Goal: Transaction & Acquisition: Purchase product/service

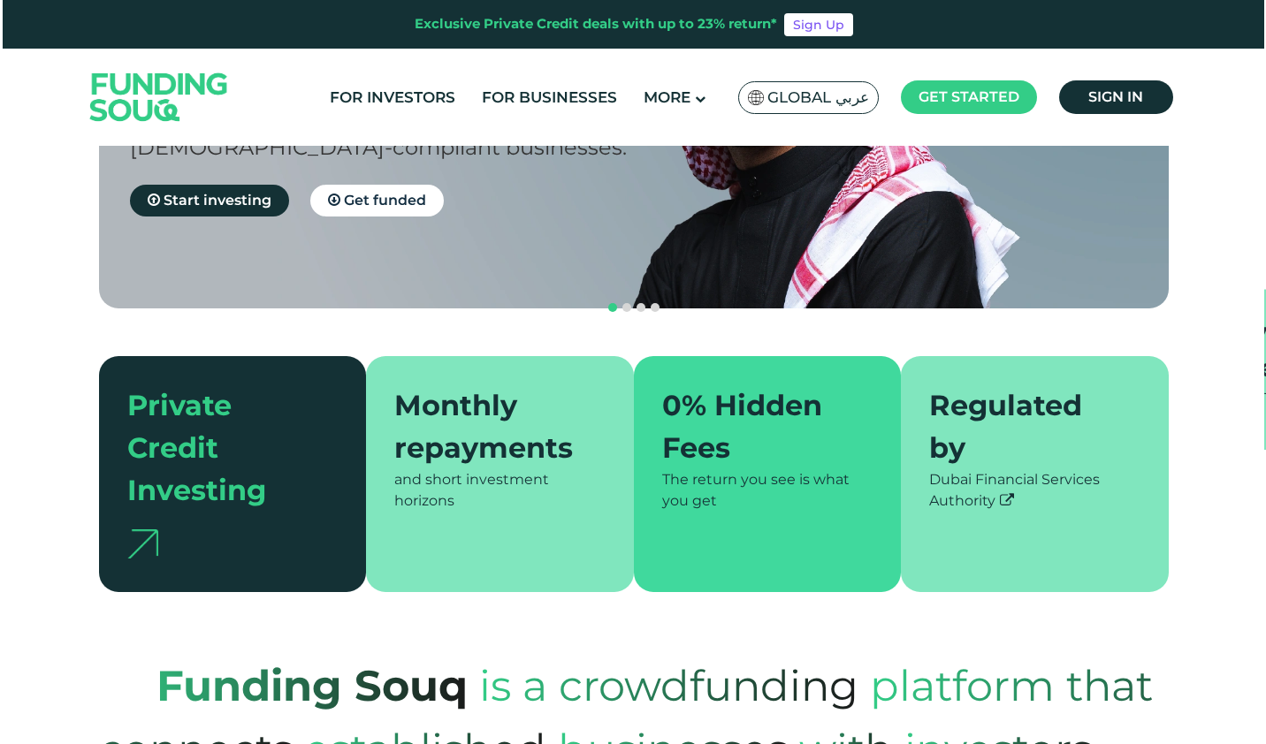
scroll to position [278, 0]
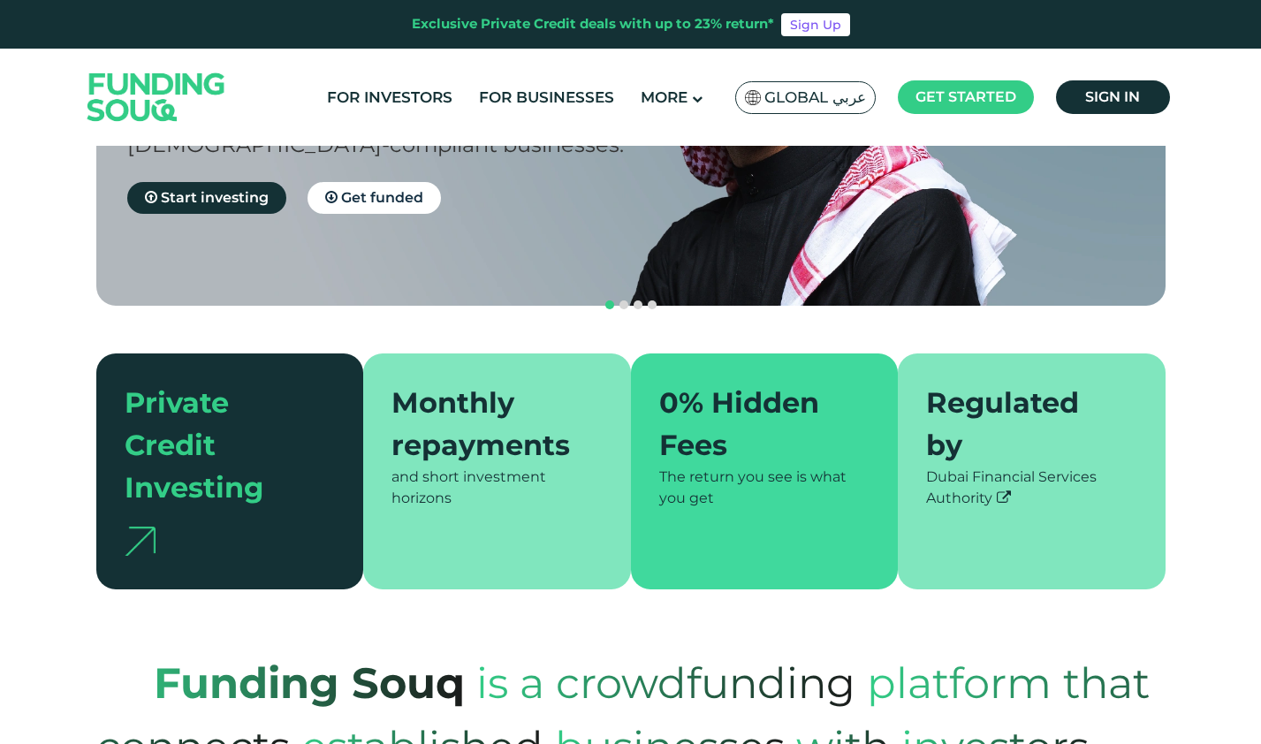
click at [485, 392] on div "Monthly repayments" at bounding box center [487, 424] width 190 height 85
click at [848, 94] on span "Global عربي" at bounding box center [816, 98] width 102 height 20
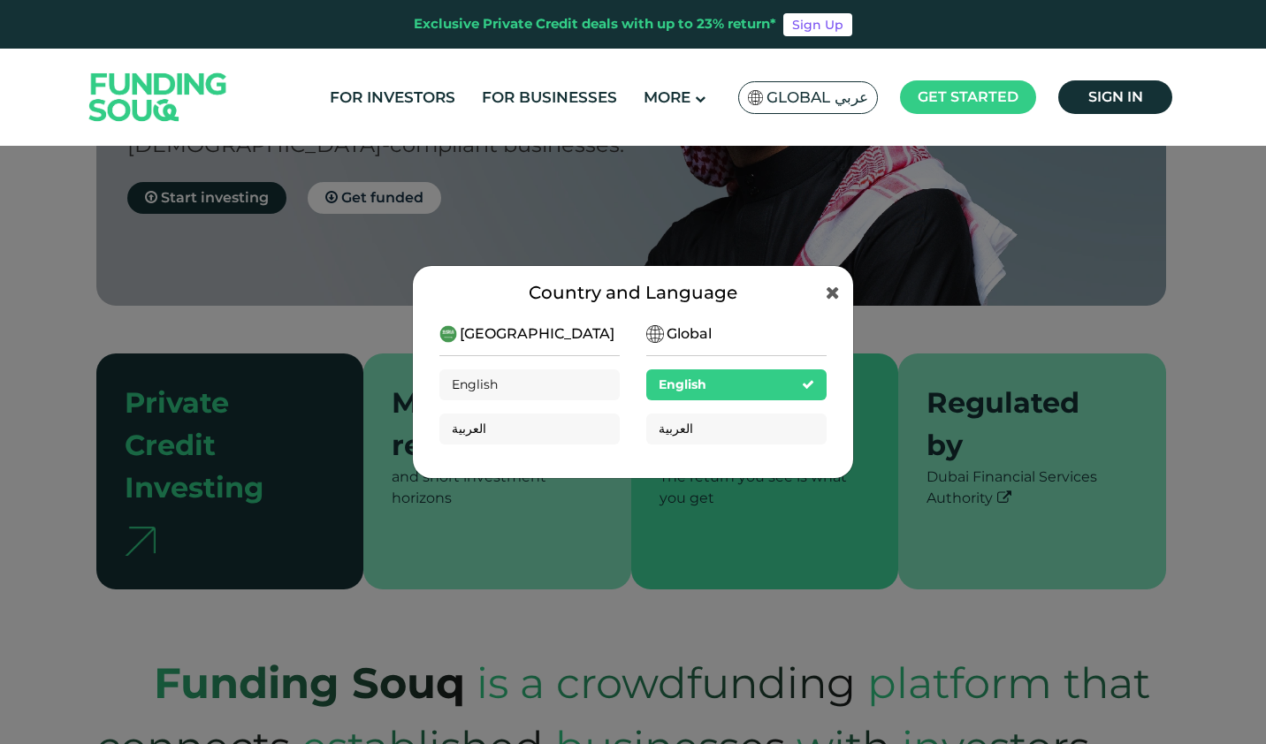
click at [684, 347] on div "Global English العربية" at bounding box center [736, 391] width 180 height 135
click at [541, 347] on div "[GEOGRAPHIC_DATA] English العربية" at bounding box center [529, 391] width 180 height 135
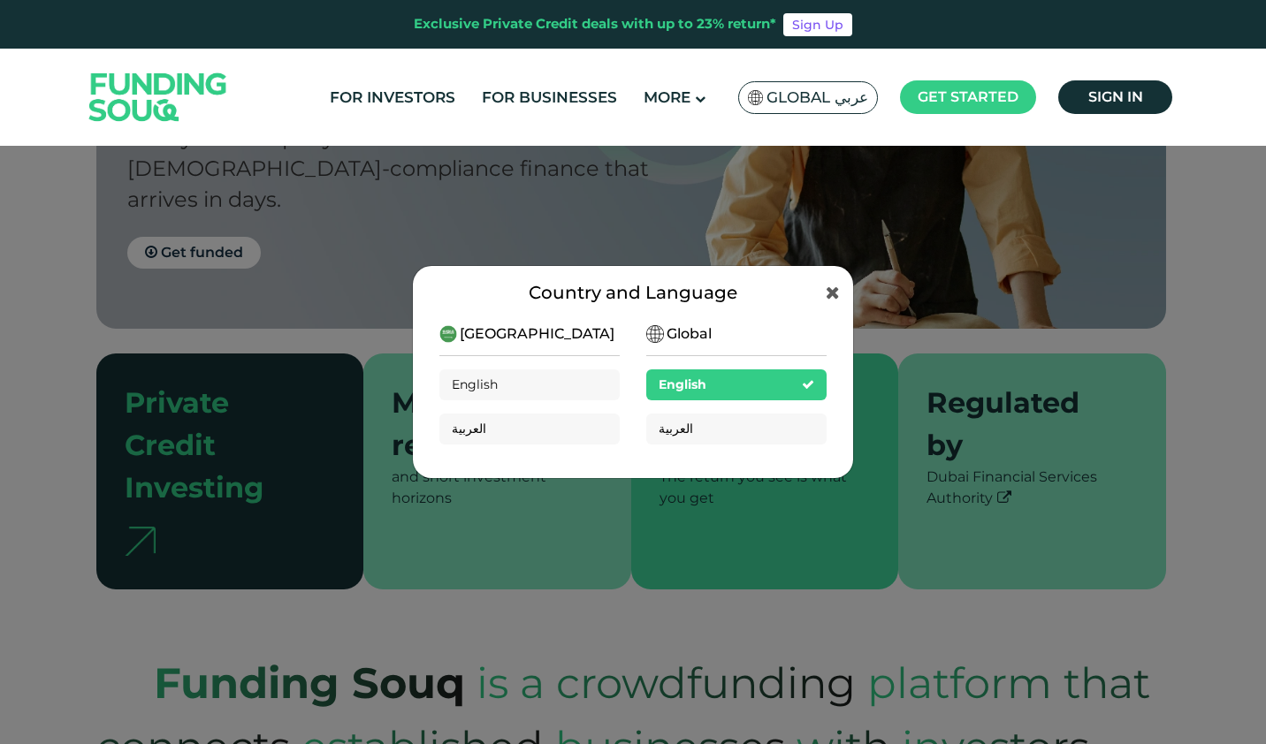
click at [547, 339] on span "[GEOGRAPHIC_DATA]" at bounding box center [537, 334] width 155 height 21
click at [561, 328] on div "[GEOGRAPHIC_DATA] English العربية" at bounding box center [529, 391] width 180 height 135
click at [507, 334] on span "[GEOGRAPHIC_DATA]" at bounding box center [537, 334] width 155 height 21
click at [529, 385] on div "English" at bounding box center [529, 384] width 180 height 31
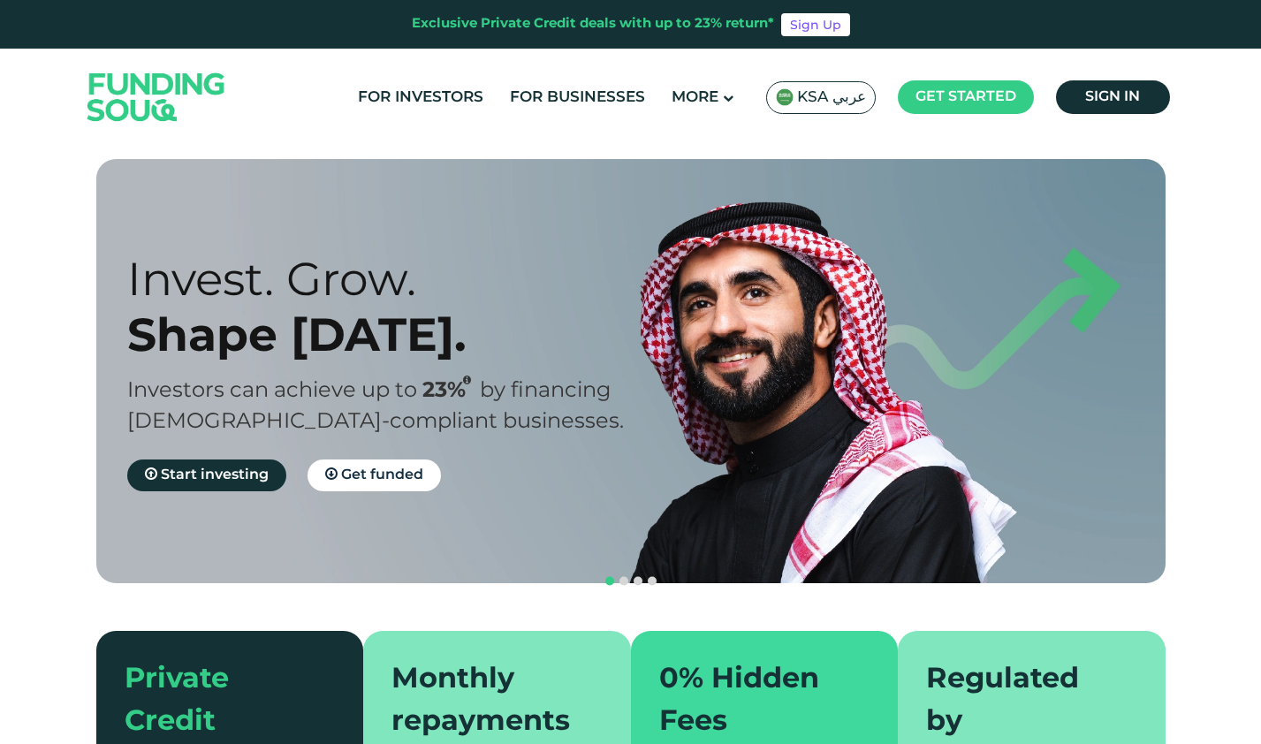
click at [864, 93] on span "KSA عربي" at bounding box center [831, 98] width 69 height 20
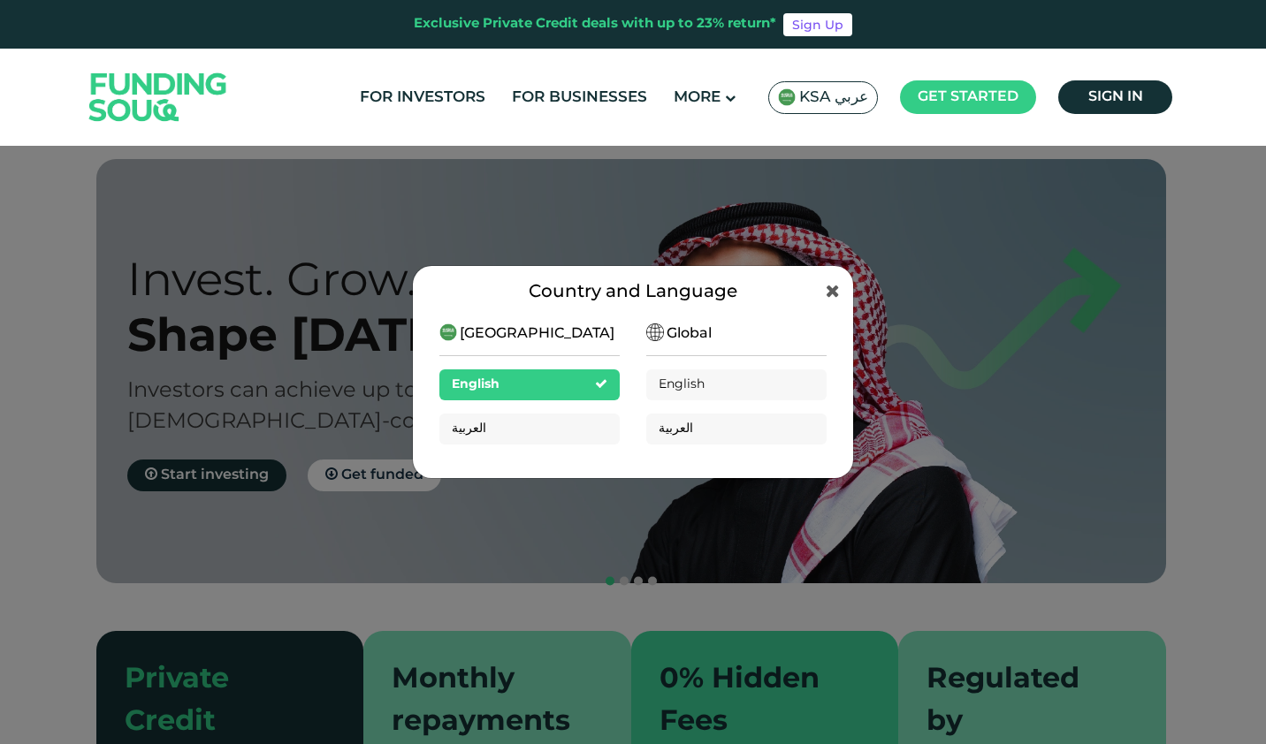
click at [557, 335] on div "Saudi Arabia English العربية" at bounding box center [529, 391] width 180 height 135
click at [679, 318] on div "Saudi Arabia English العربية Global English العربية" at bounding box center [632, 386] width 387 height 160
click at [834, 294] on icon at bounding box center [833, 291] width 14 height 18
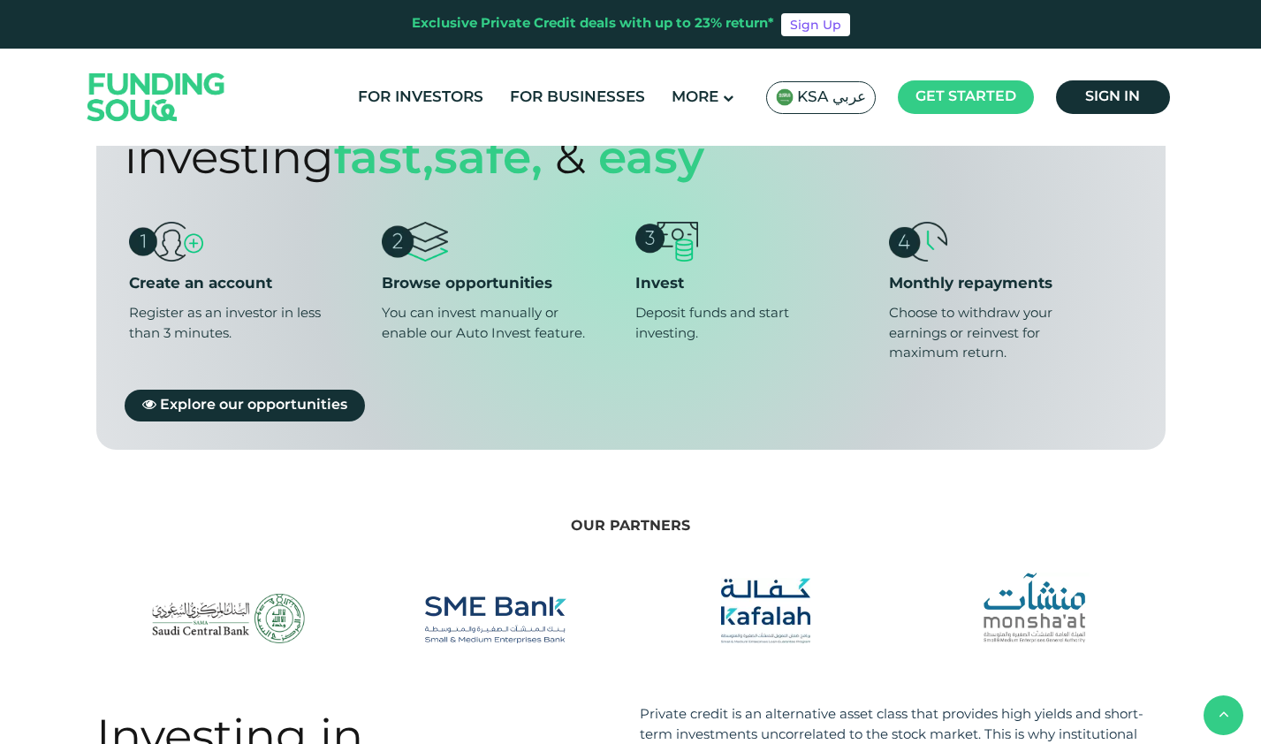
scroll to position [1326, 0]
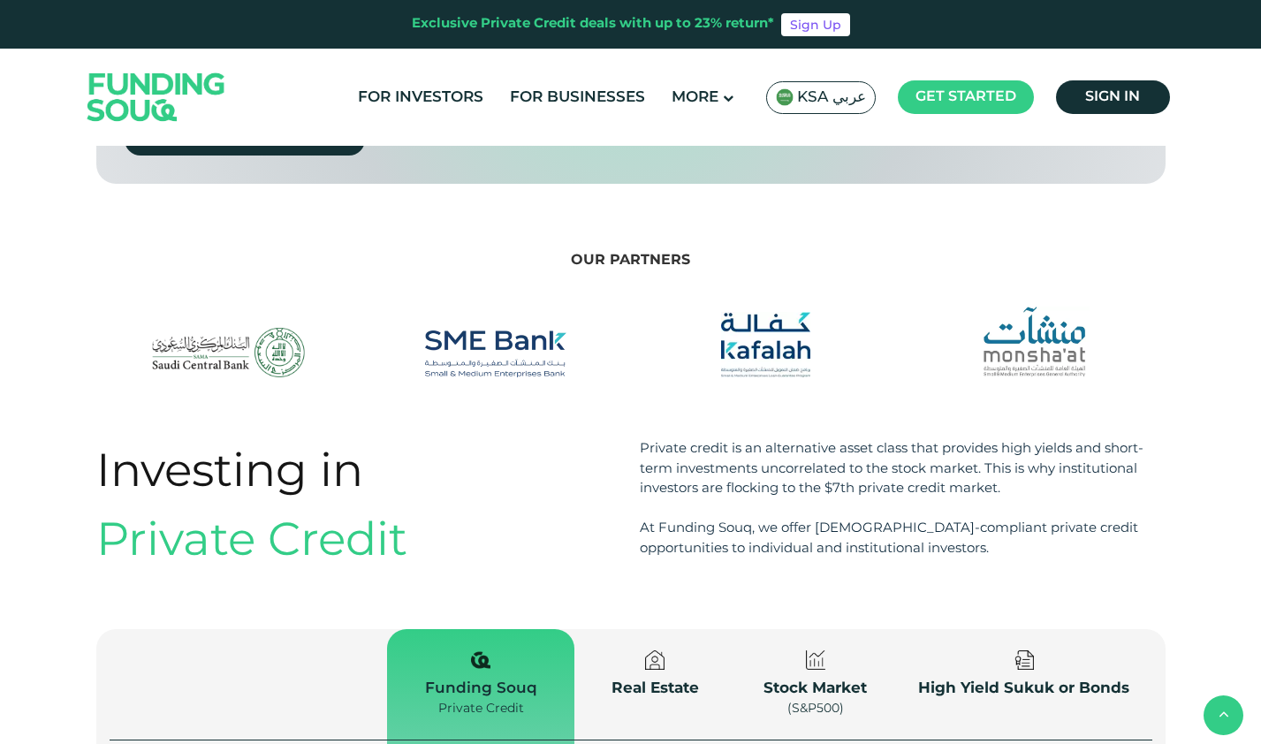
drag, startPoint x: 439, startPoint y: 394, endPoint x: 534, endPoint y: 424, distance: 99.2
click at [534, 97] on li "Browse opportunities You can invest manually or enable our Auto Invest feature." at bounding box center [503, 26] width 243 height 141
drag, startPoint x: 534, startPoint y: 424, endPoint x: 522, endPoint y: 495, distance: 71.6
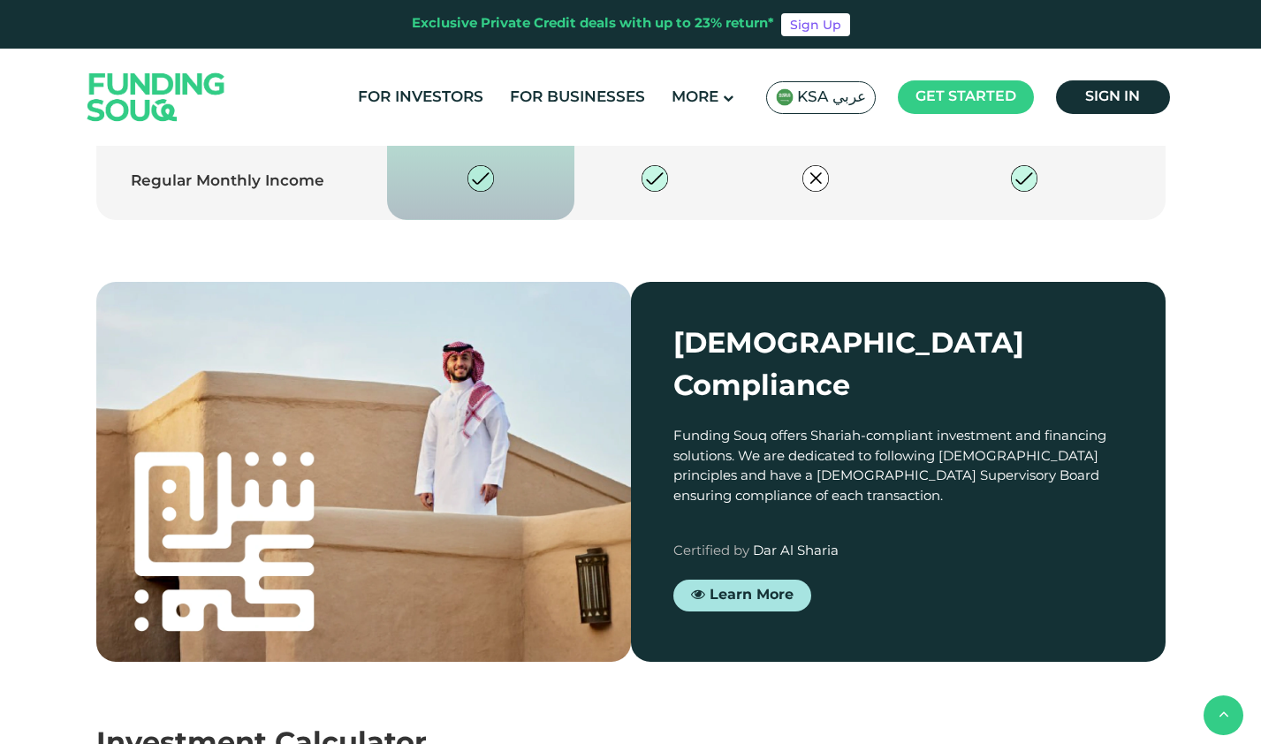
scroll to position [2122, 0]
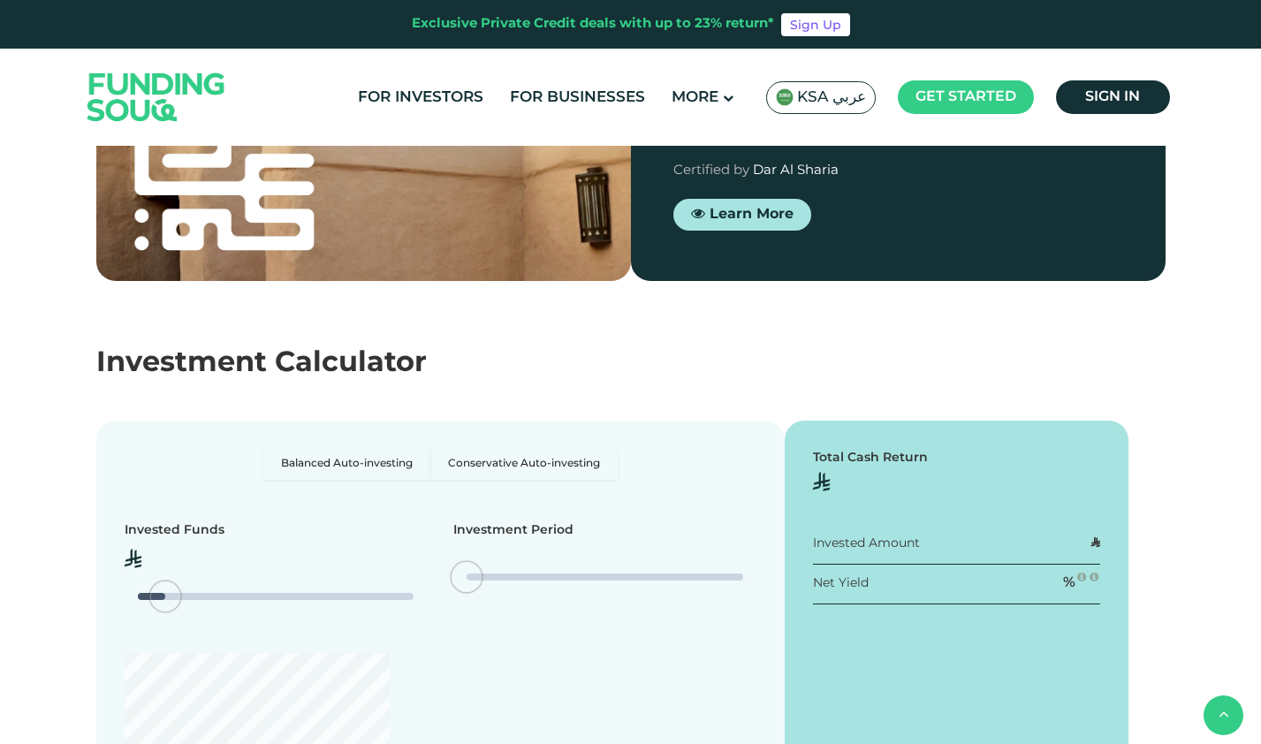
type tc-range-slider "4"
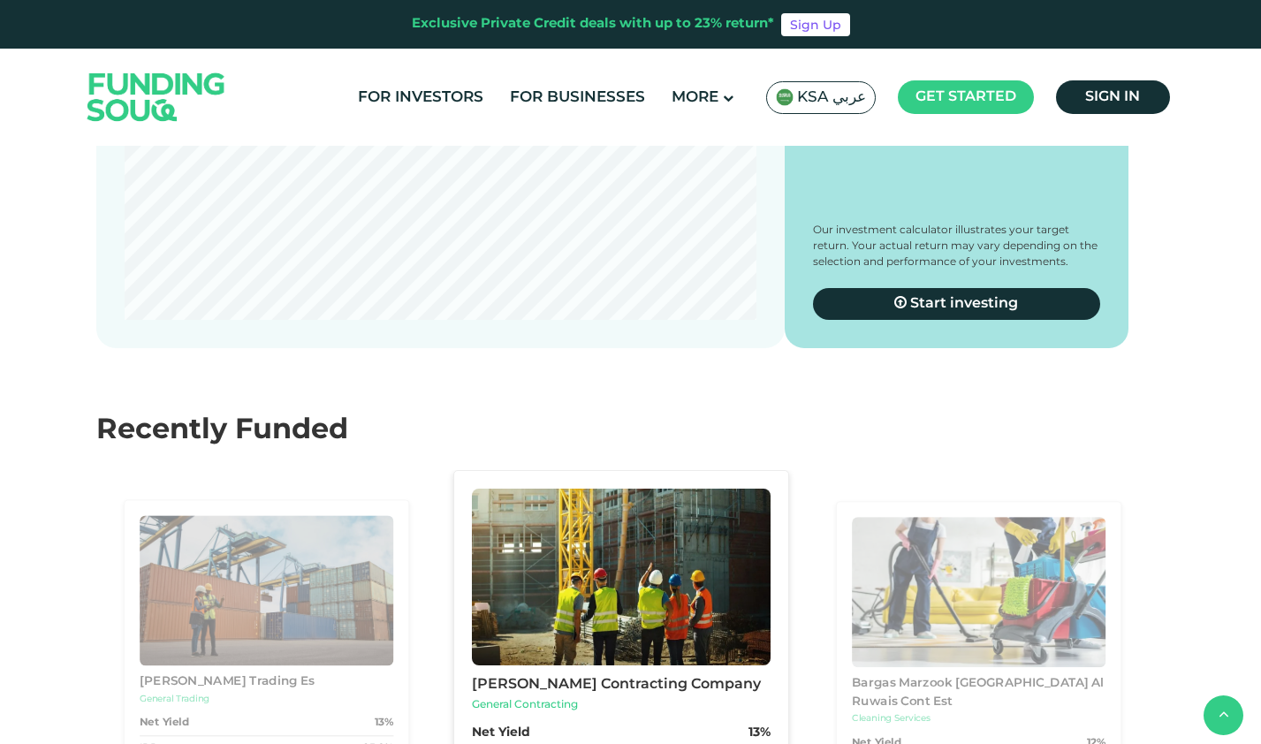
scroll to position [3051, 0]
type tc-range-slider "10000"
type tc-range-slider "120000"
drag, startPoint x: 171, startPoint y: 395, endPoint x: 141, endPoint y: 340, distance: 62.5
click at [171, 75] on div "amount slider" at bounding box center [176, 59] width 31 height 31
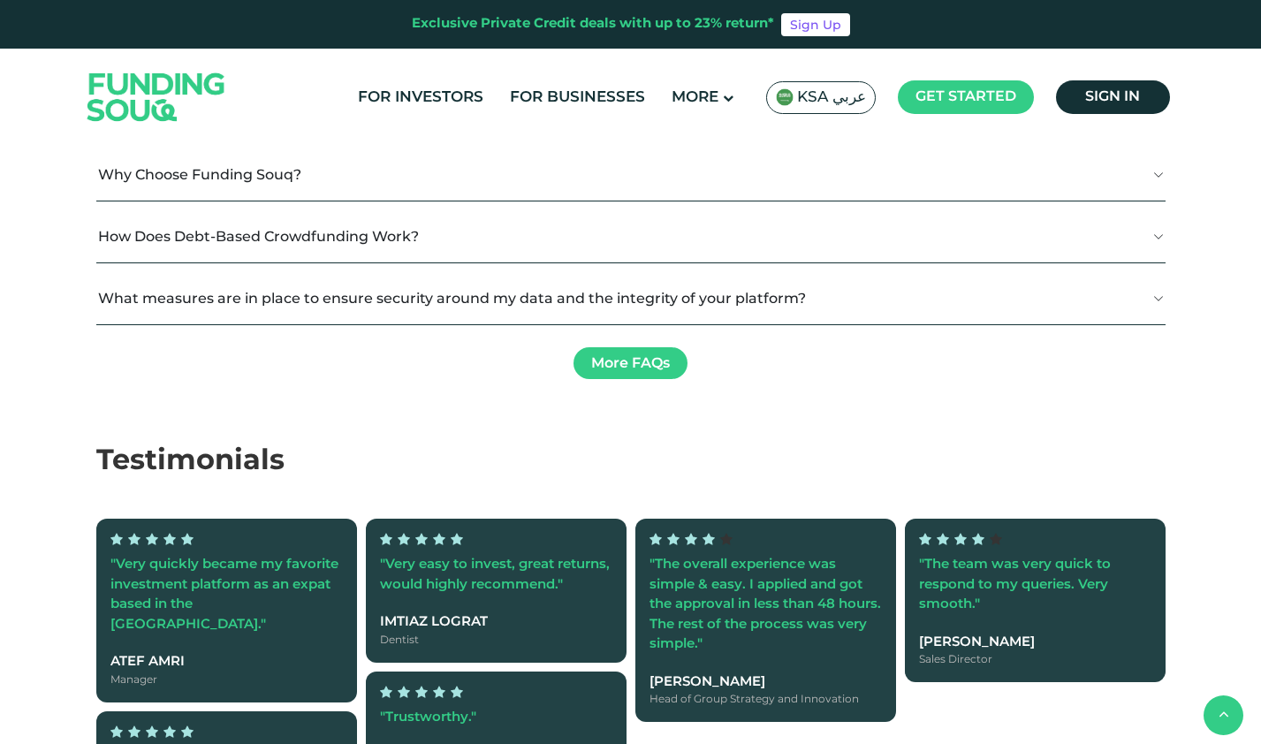
scroll to position [4100, 0]
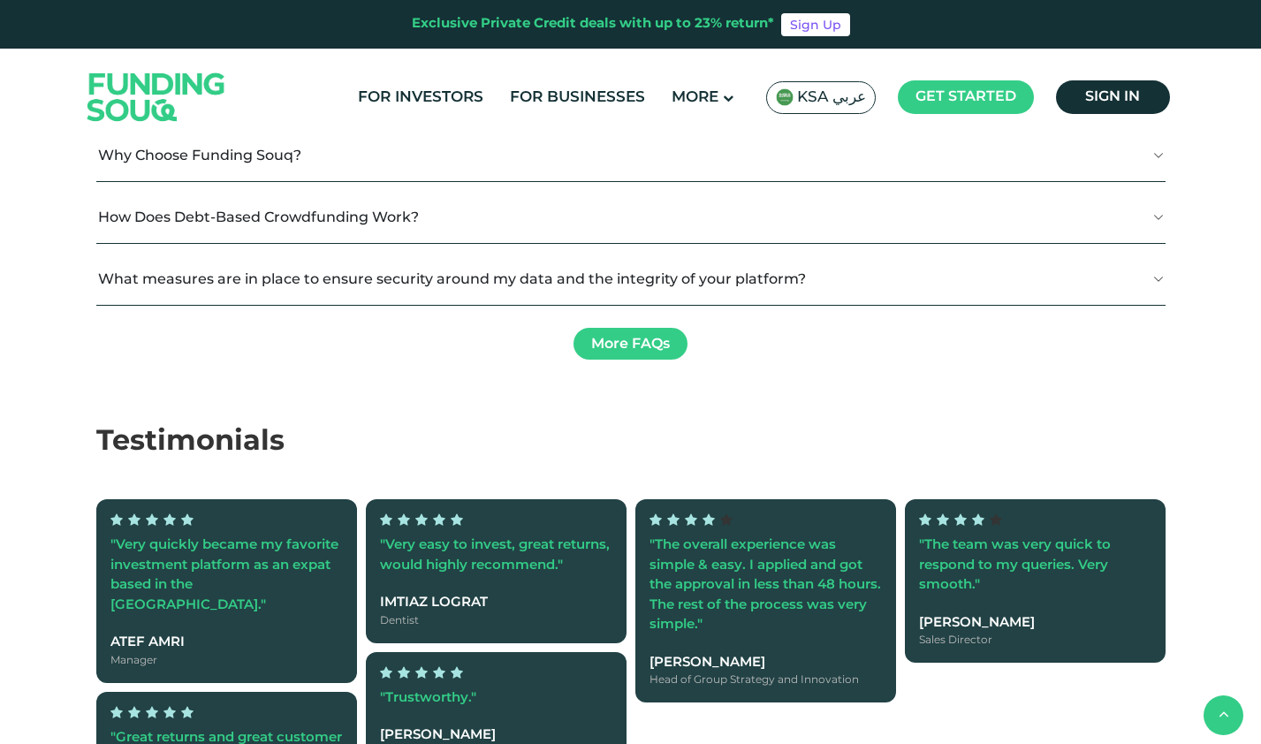
click at [342, 243] on button "How Does Debt-Based Crowdfunding Work?" at bounding box center [631, 217] width 1070 height 52
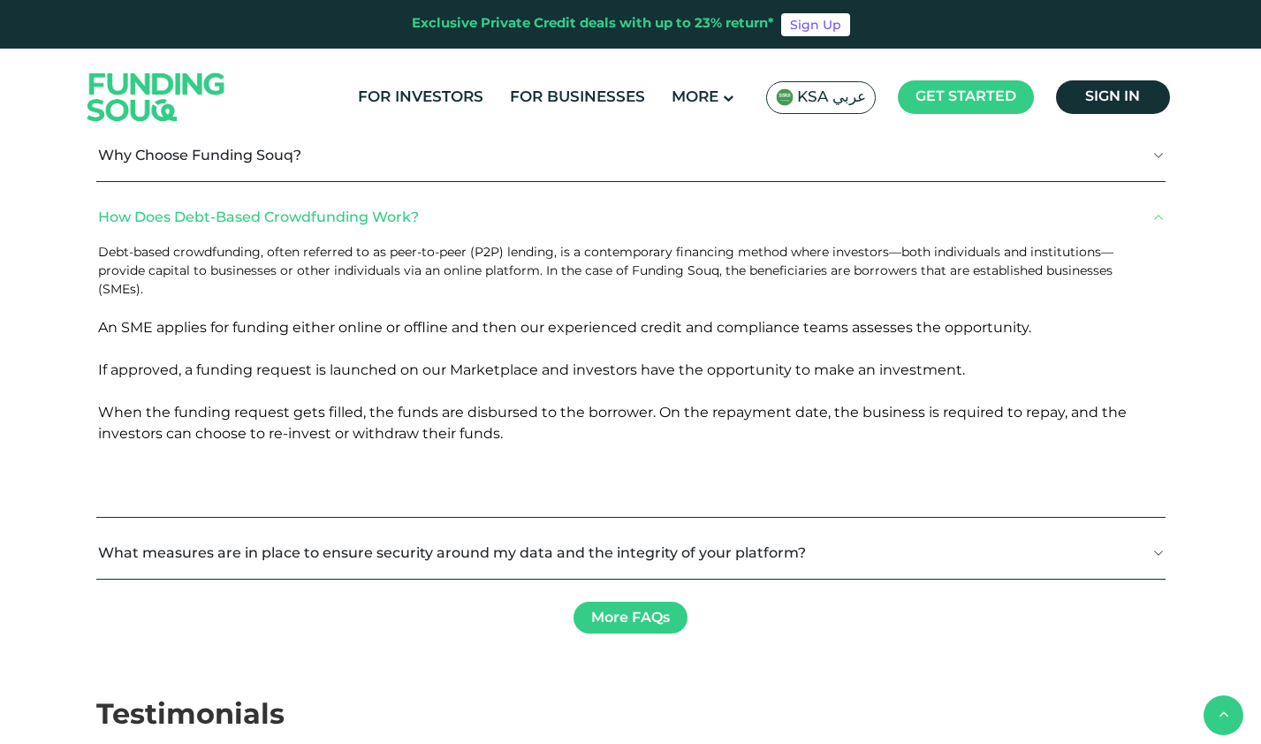
click at [291, 181] on button "Why Choose Funding Souq?" at bounding box center [631, 155] width 1070 height 52
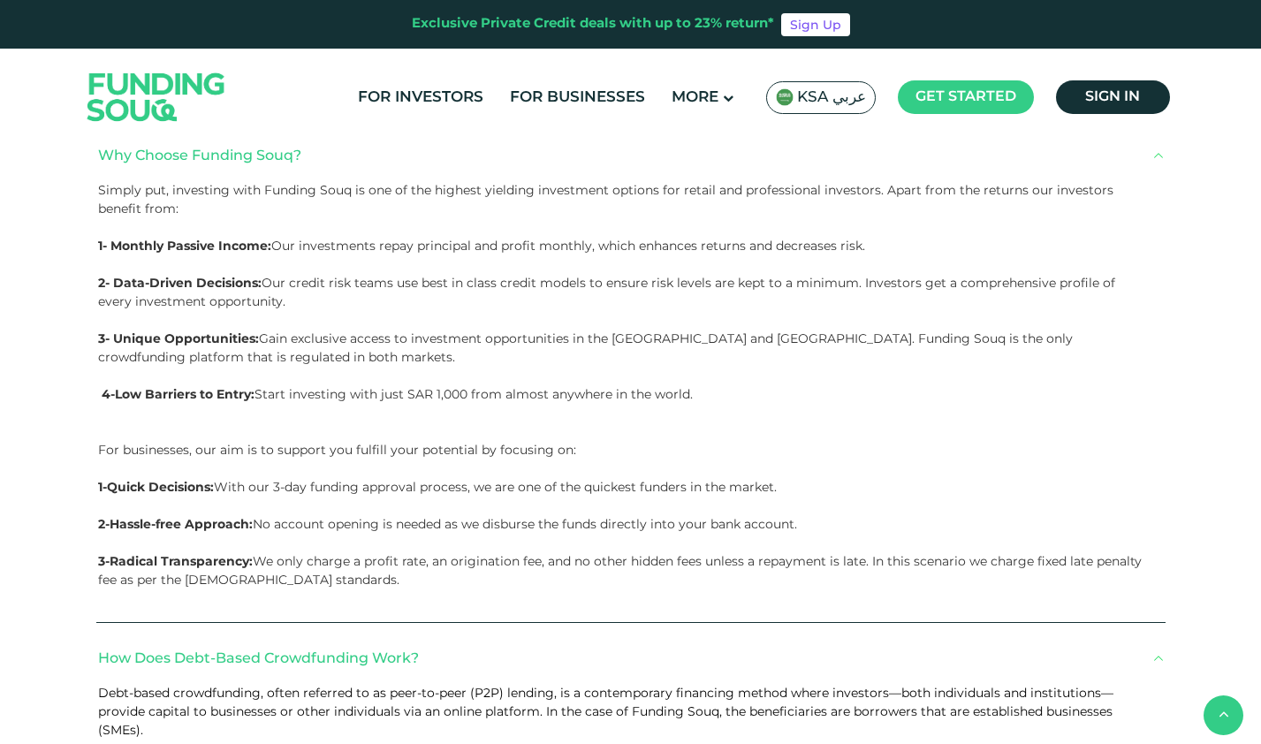
click at [312, 119] on button "Does Funding Souq Follow Shariah Principles?" at bounding box center [631, 93] width 1070 height 52
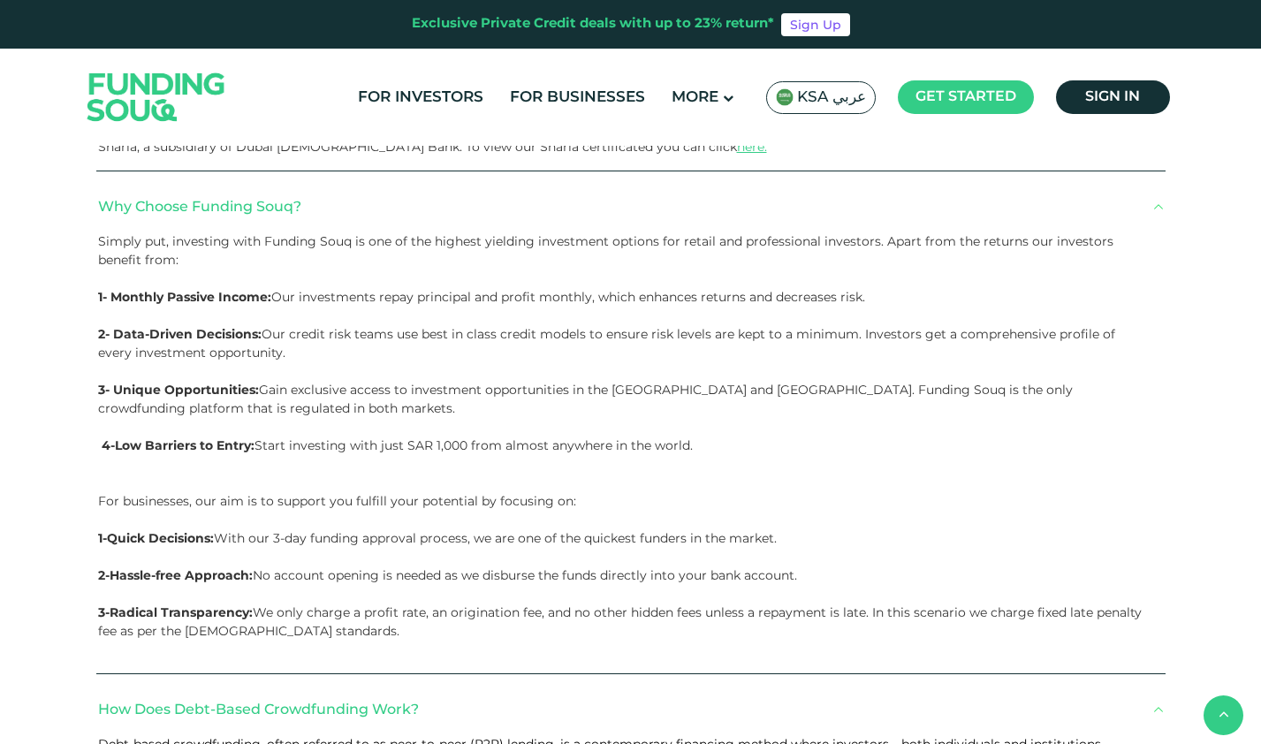
click at [319, 57] on button "What is Funding Souq?" at bounding box center [631, 31] width 1070 height 52
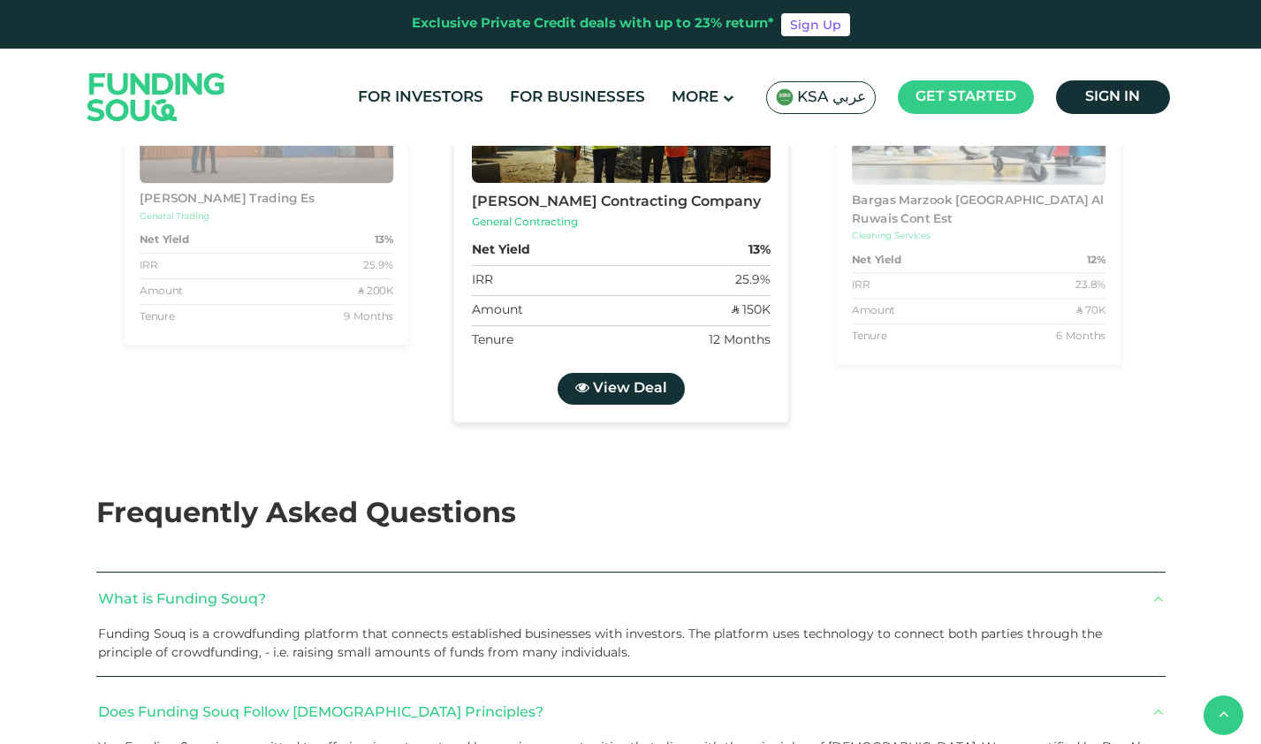
scroll to position [3533, 0]
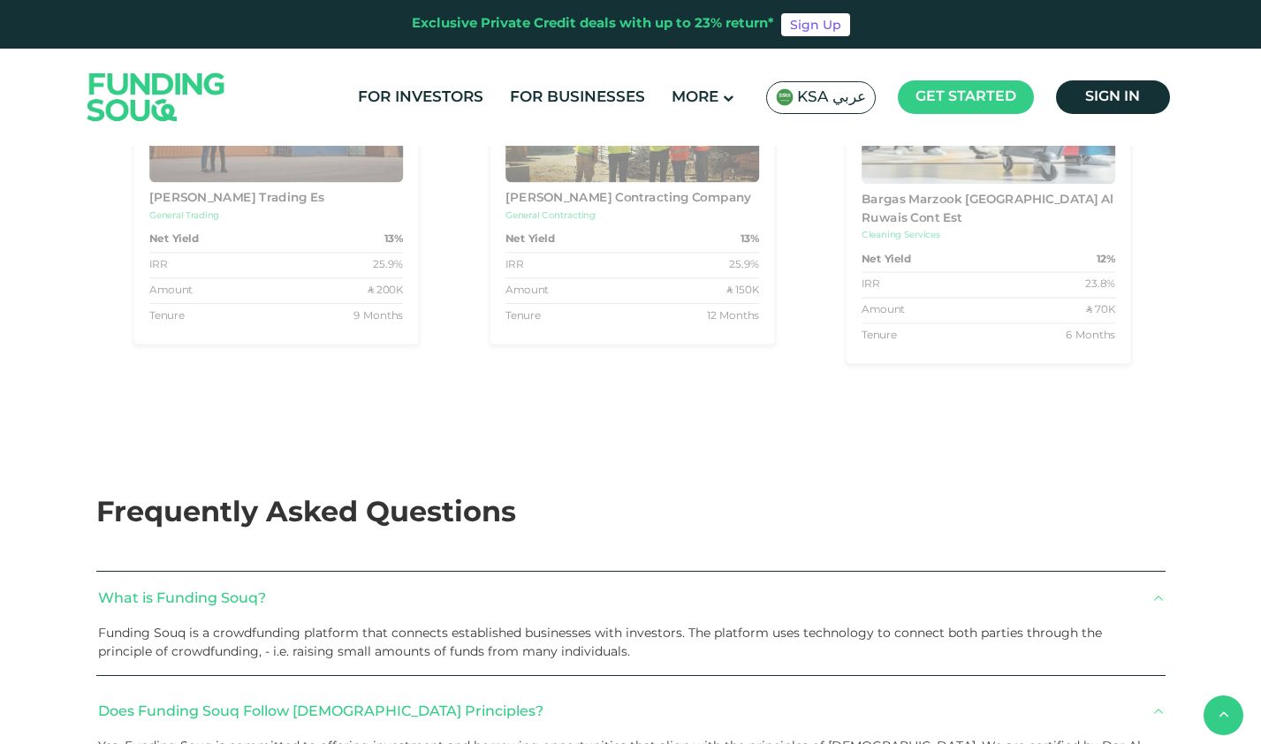
drag, startPoint x: 647, startPoint y: 544, endPoint x: 657, endPoint y: 538, distance: 11.1
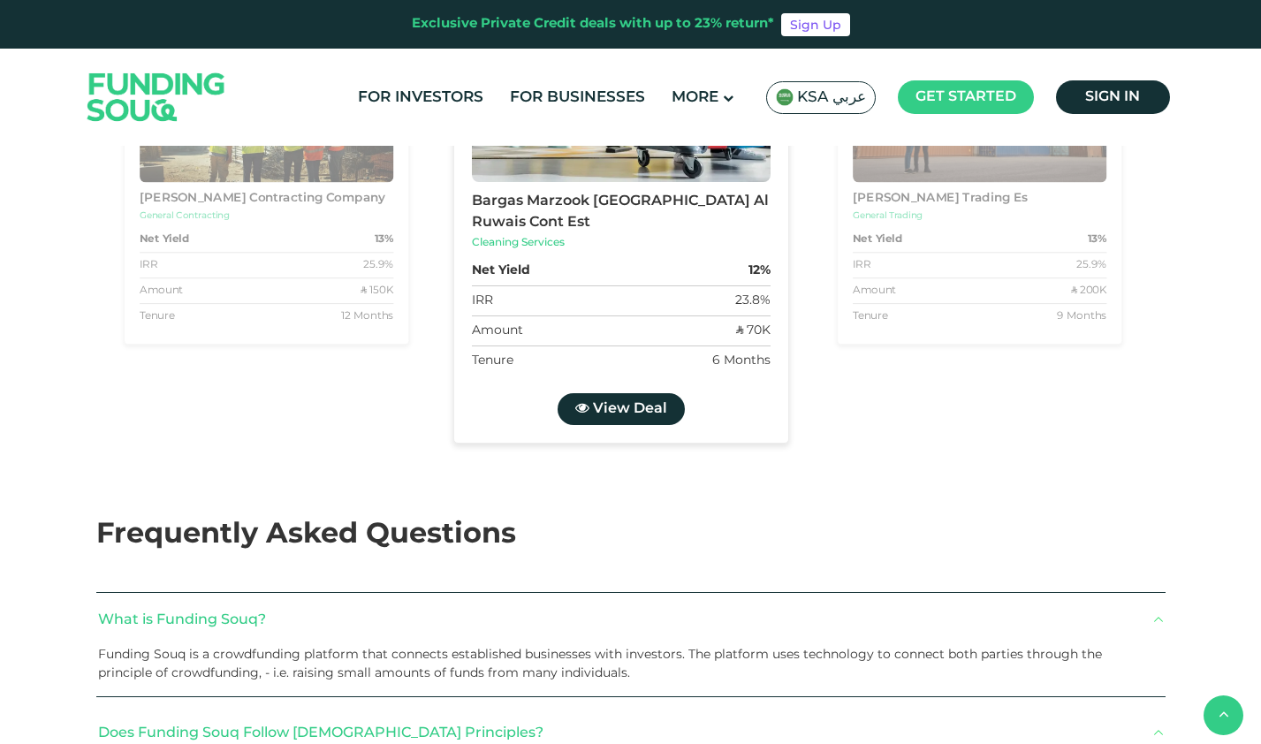
click at [657, 233] on div "Bargas Marzook Turki Al Ruwais Cont Est" at bounding box center [621, 212] width 299 height 42
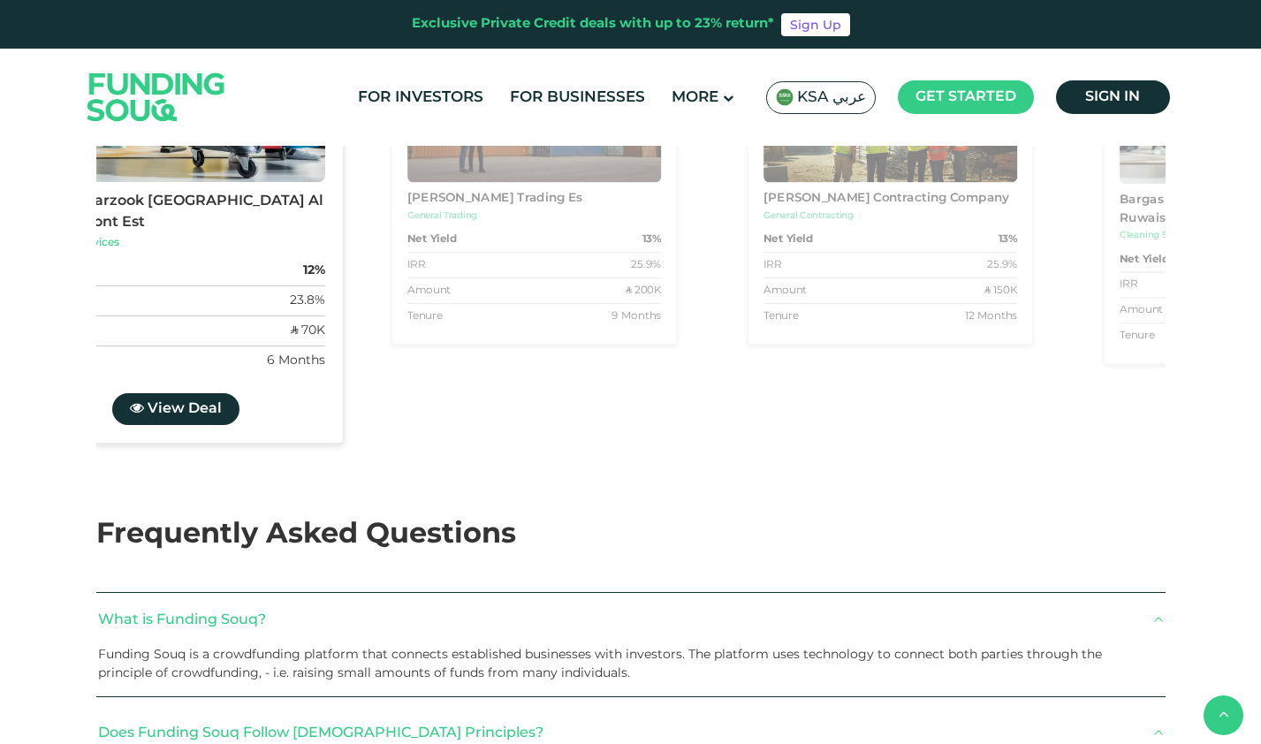
drag, startPoint x: 644, startPoint y: 544, endPoint x: 1265, endPoint y: 278, distance: 674.8
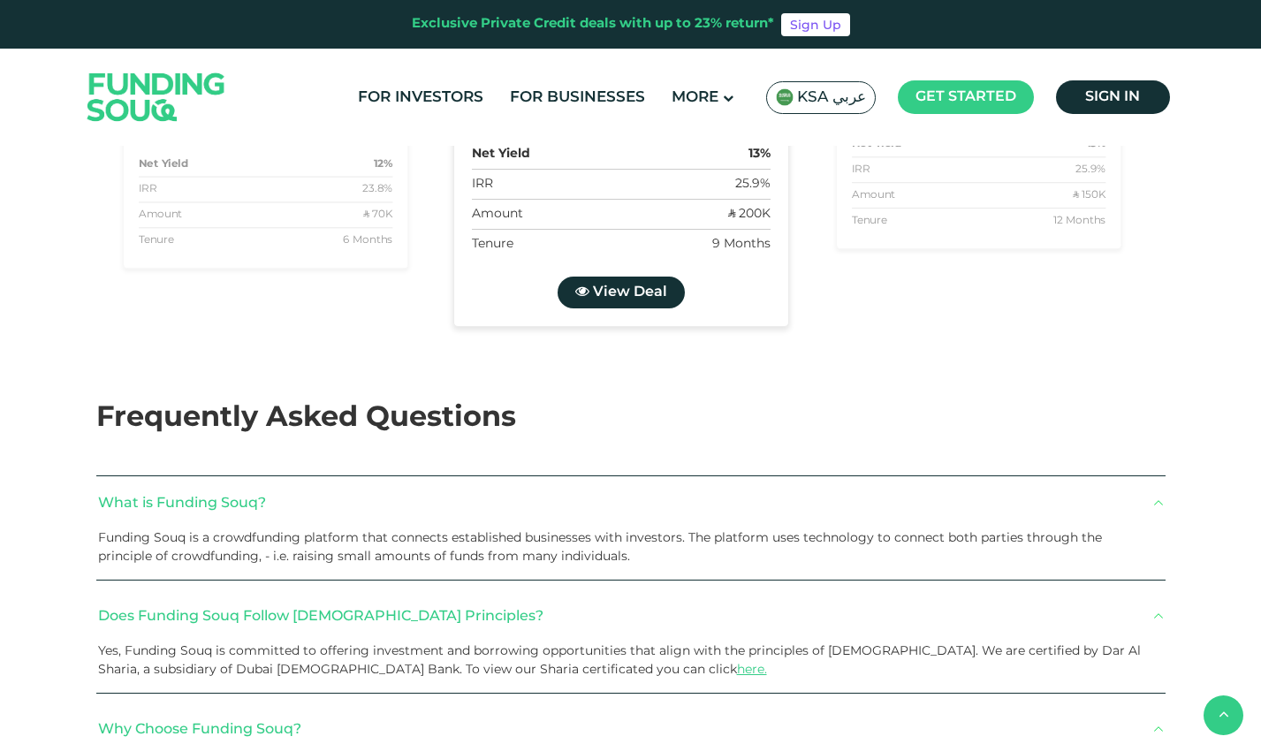
scroll to position [3630, 0]
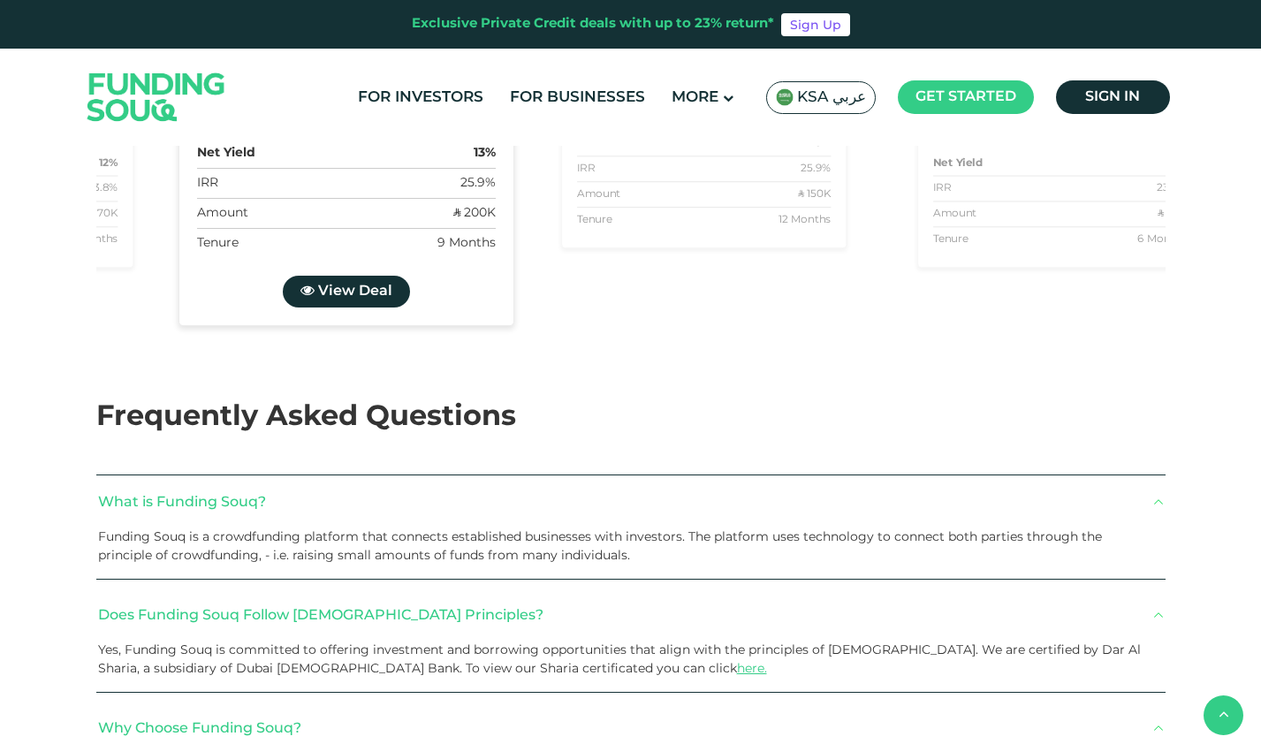
drag, startPoint x: 359, startPoint y: 544, endPoint x: 1154, endPoint y: 532, distance: 794.8
click at [1154, 335] on div "Al Sharhan Contracting Company General Contracting Net Yield 13% IRR 25.9% Amou…" at bounding box center [0, 112] width 3209 height 445
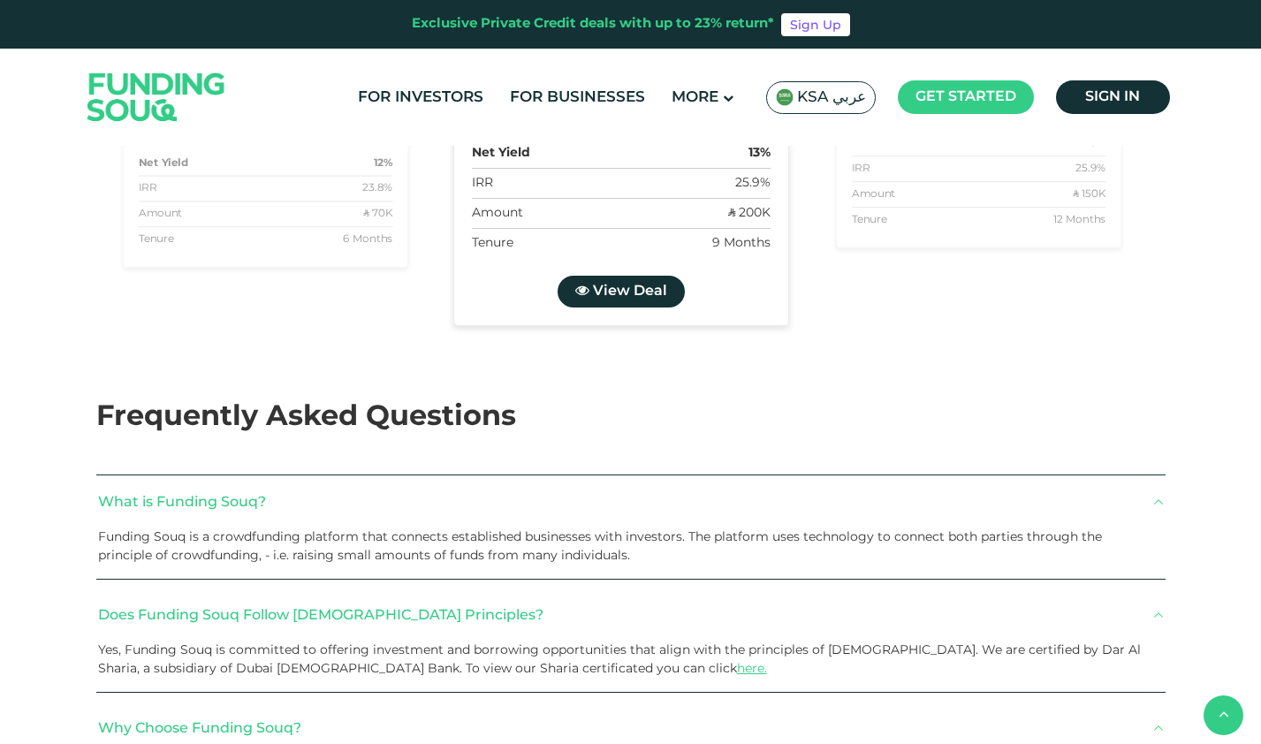
click at [650, 308] on link "View Deal" at bounding box center [620, 292] width 127 height 32
